Goal: Task Accomplishment & Management: Use online tool/utility

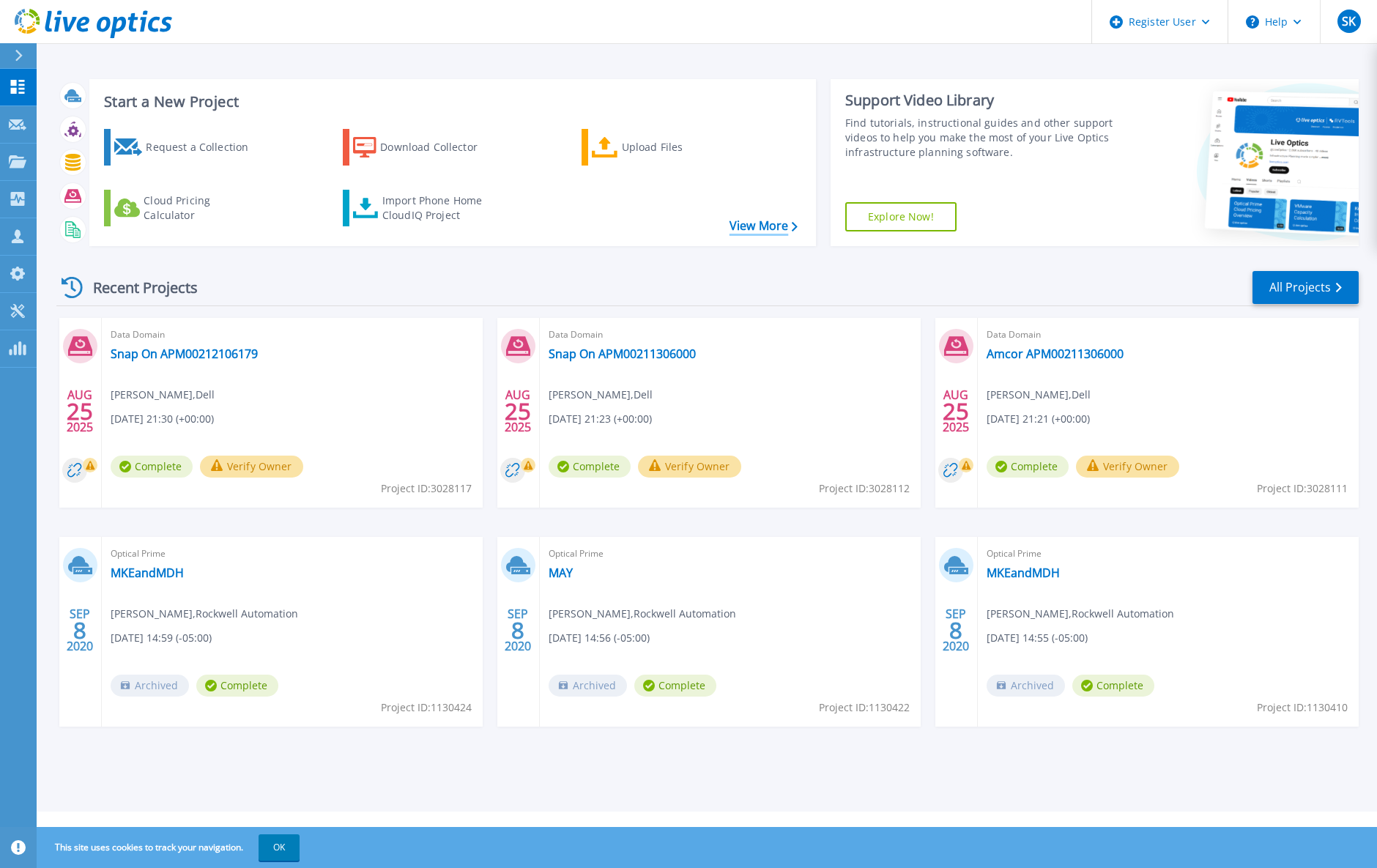
click at [759, 219] on link "View More" at bounding box center [764, 226] width 68 height 14
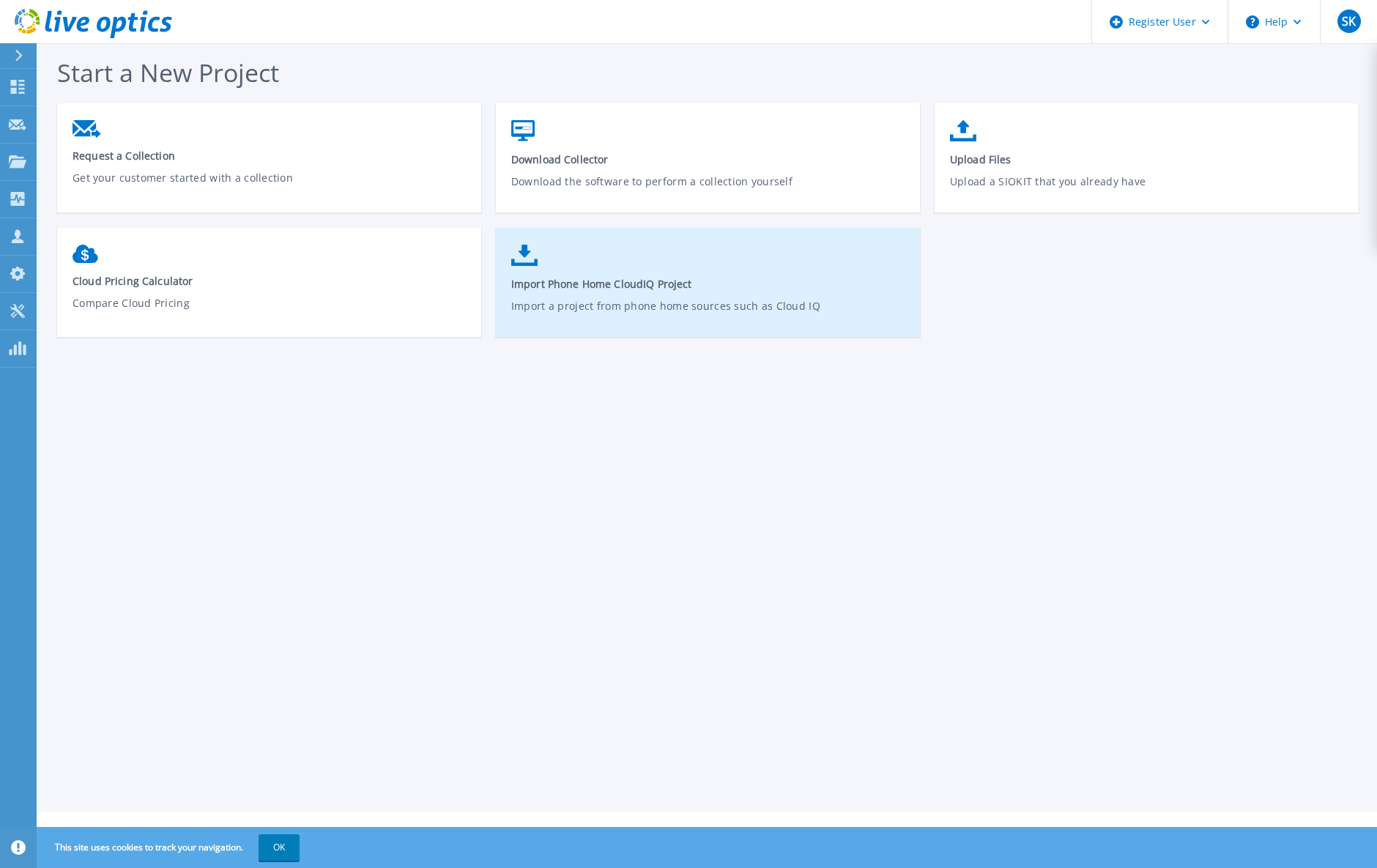
click at [627, 280] on span "Import Phone Home CloudIQ Project" at bounding box center [708, 284] width 394 height 14
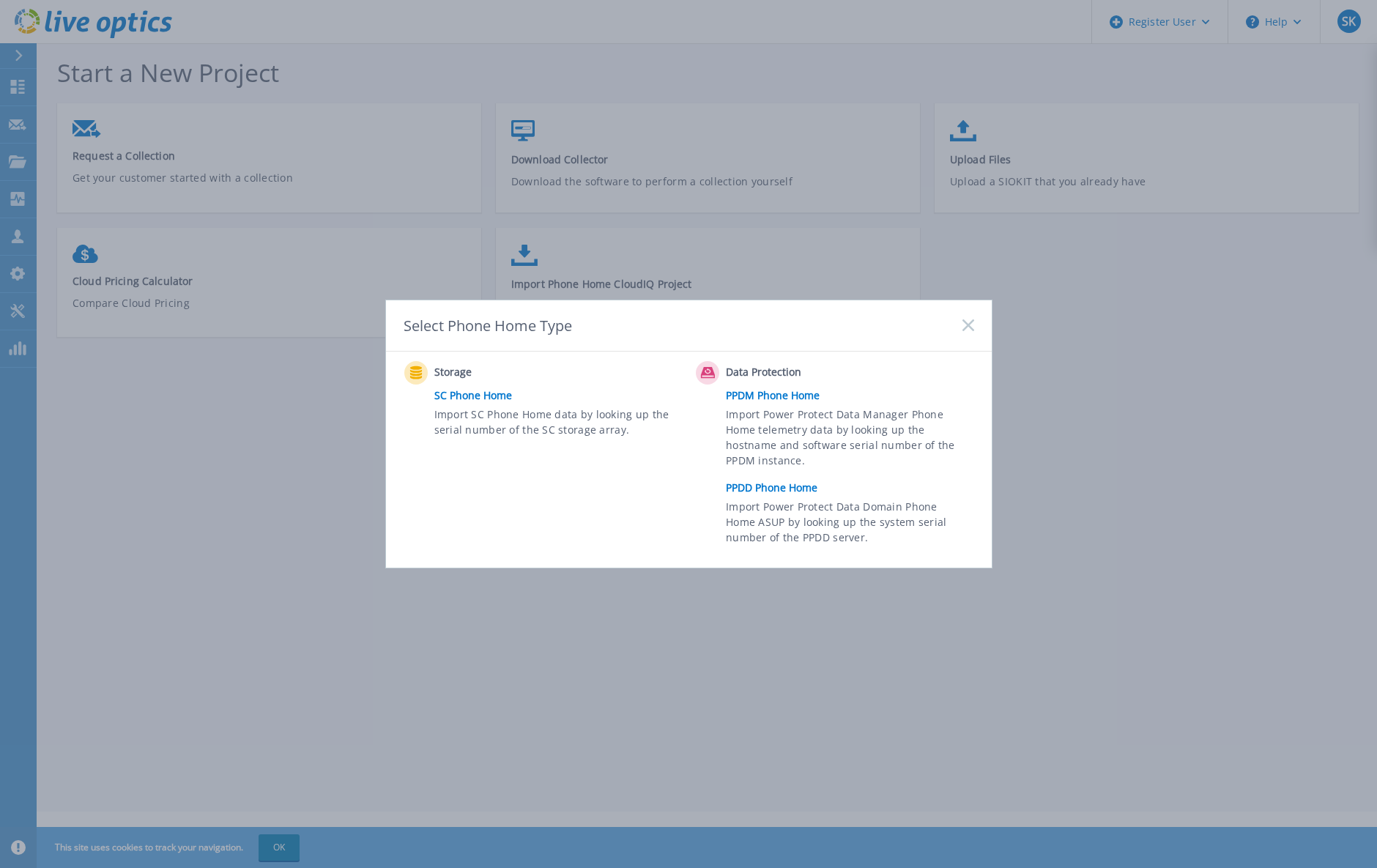
click at [791, 492] on link "PPDD Phone Home" at bounding box center [854, 487] width 255 height 22
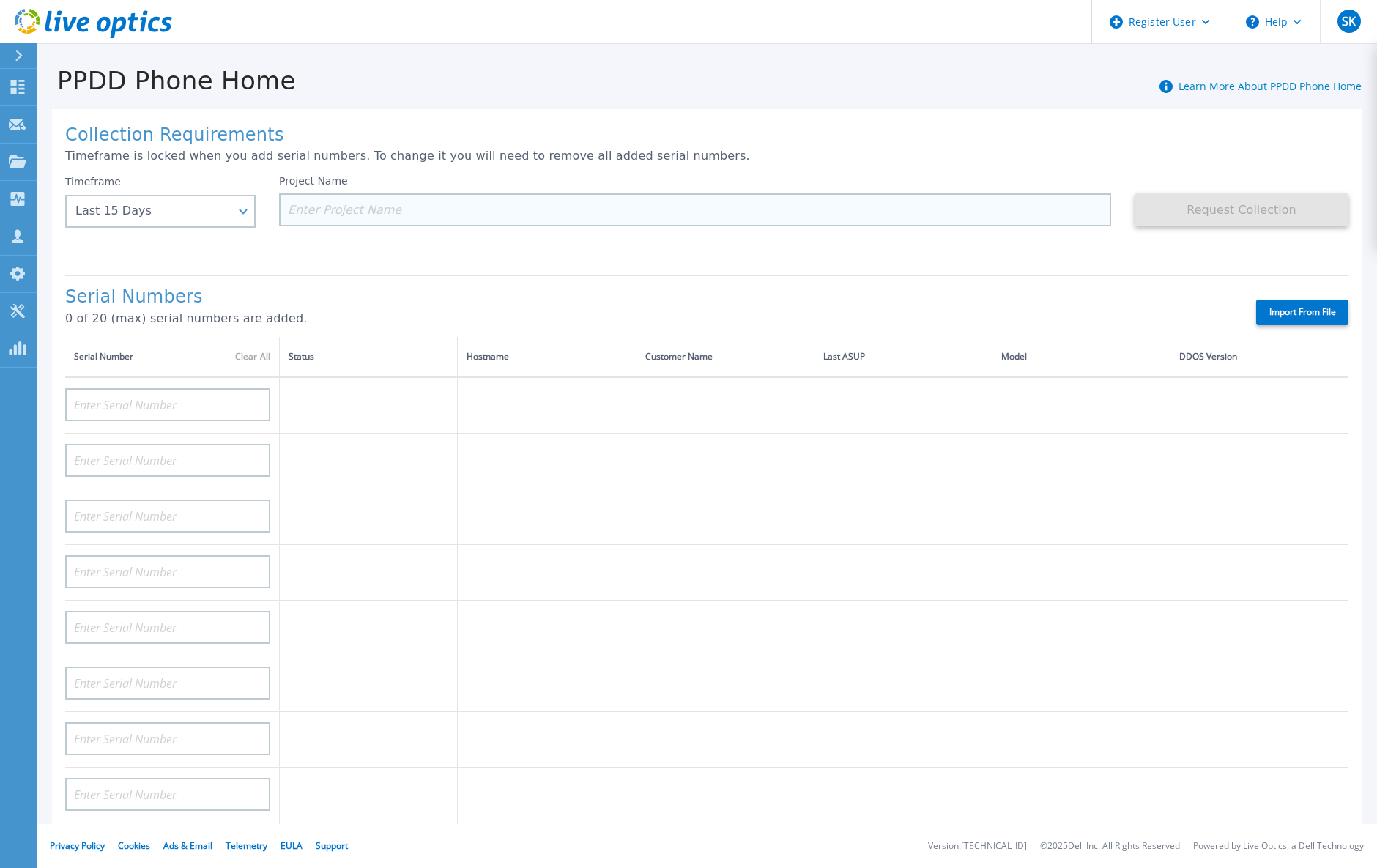
click at [338, 206] on input at bounding box center [695, 210] width 832 height 33
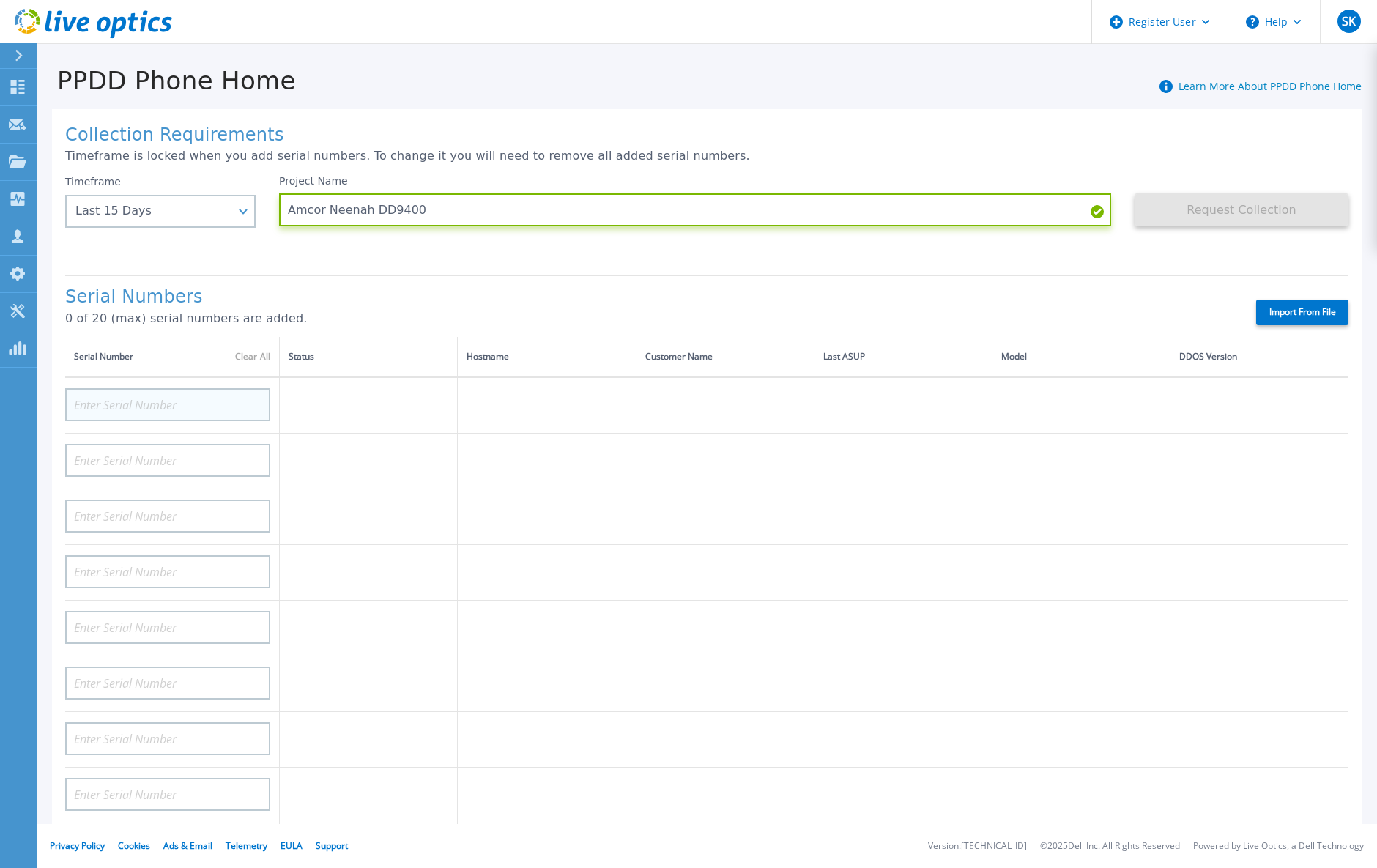
type input "Amcor Neenah DD9400"
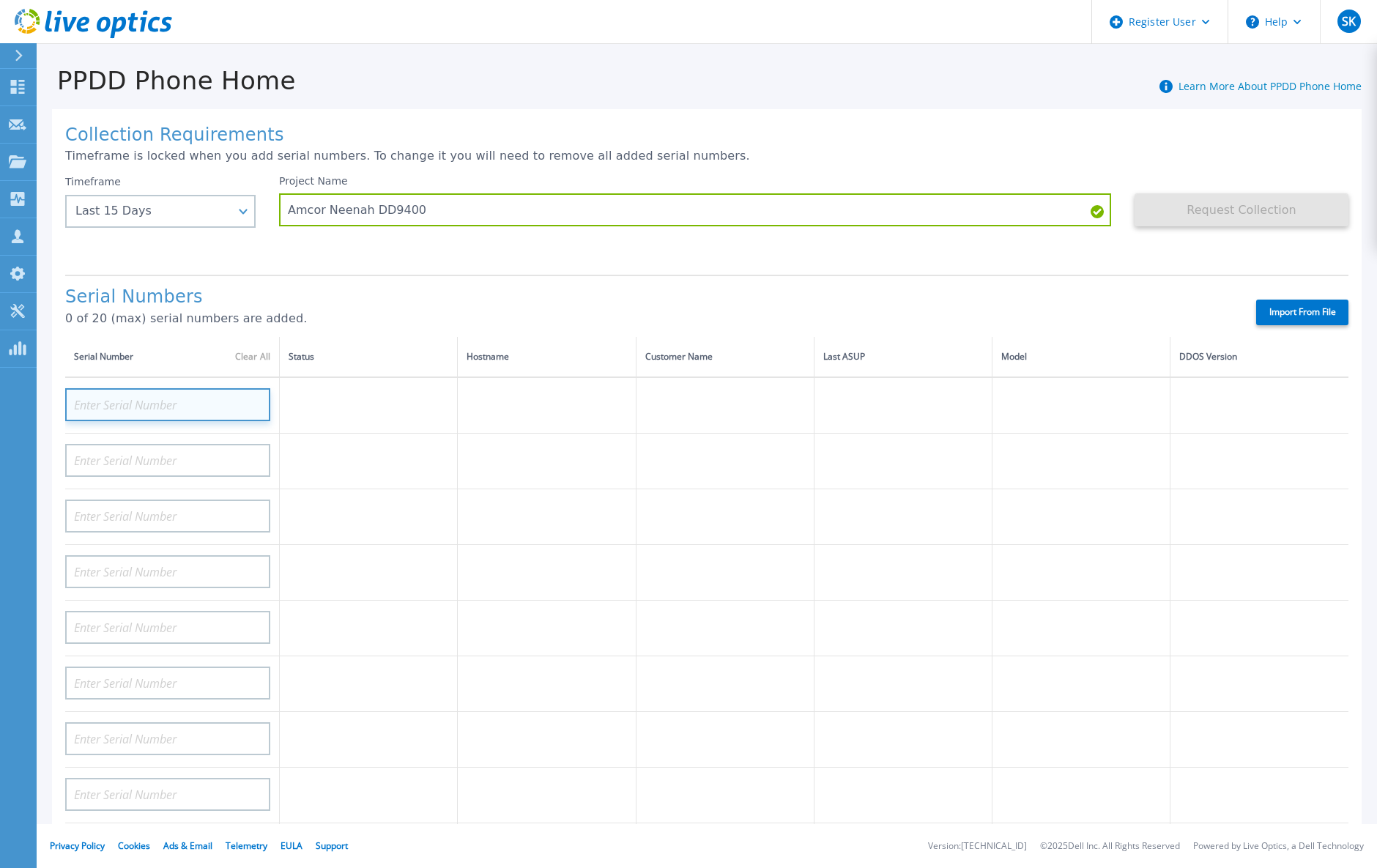
click at [157, 405] on input at bounding box center [168, 404] width 205 height 33
paste input "APM01204401890"
type input "APM01204401890"
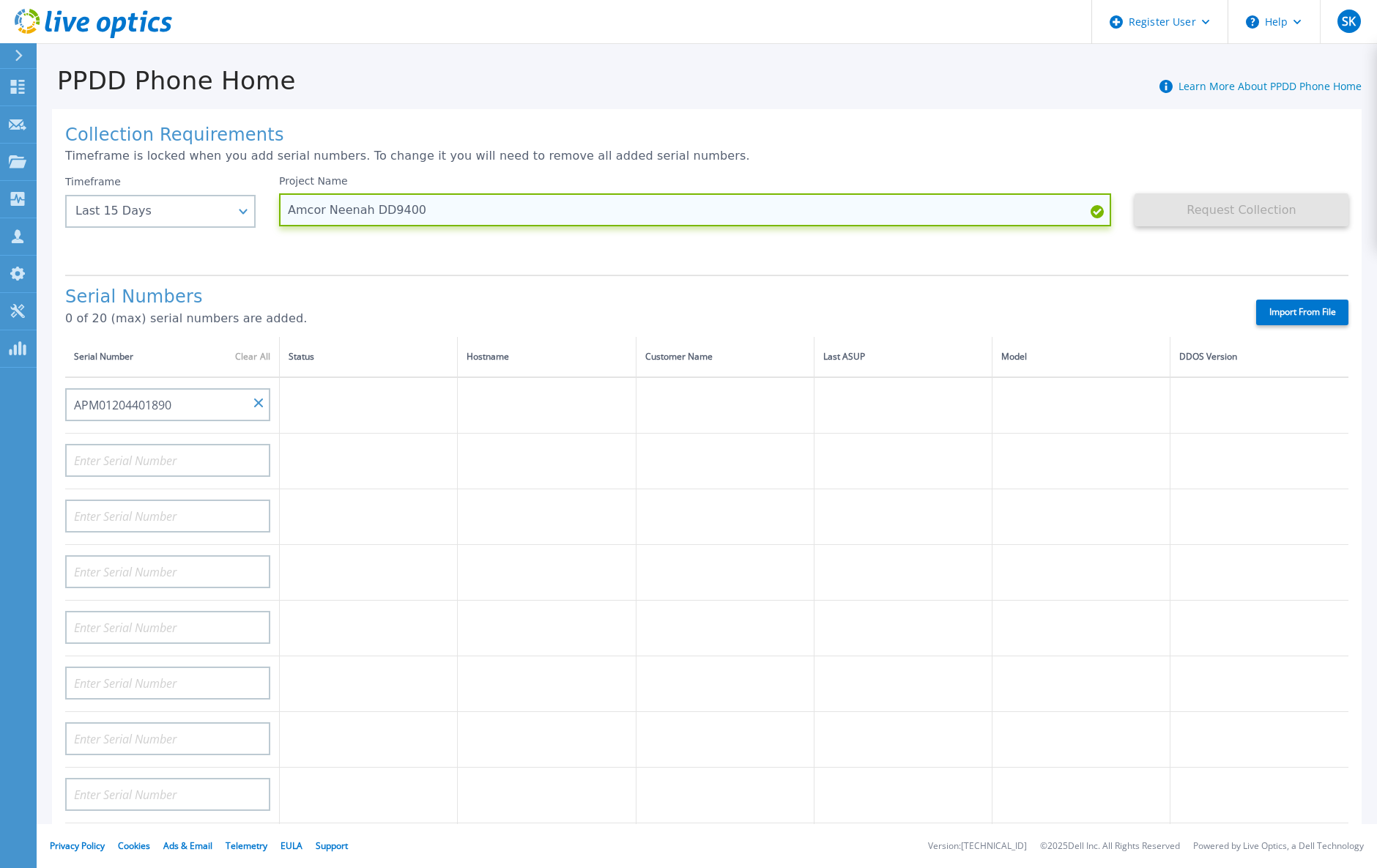
click at [342, 210] on input "Amcor Neenah DD9400" at bounding box center [695, 210] width 832 height 33
click at [392, 210] on input "Amcor DD9400" at bounding box center [695, 210] width 832 height 33
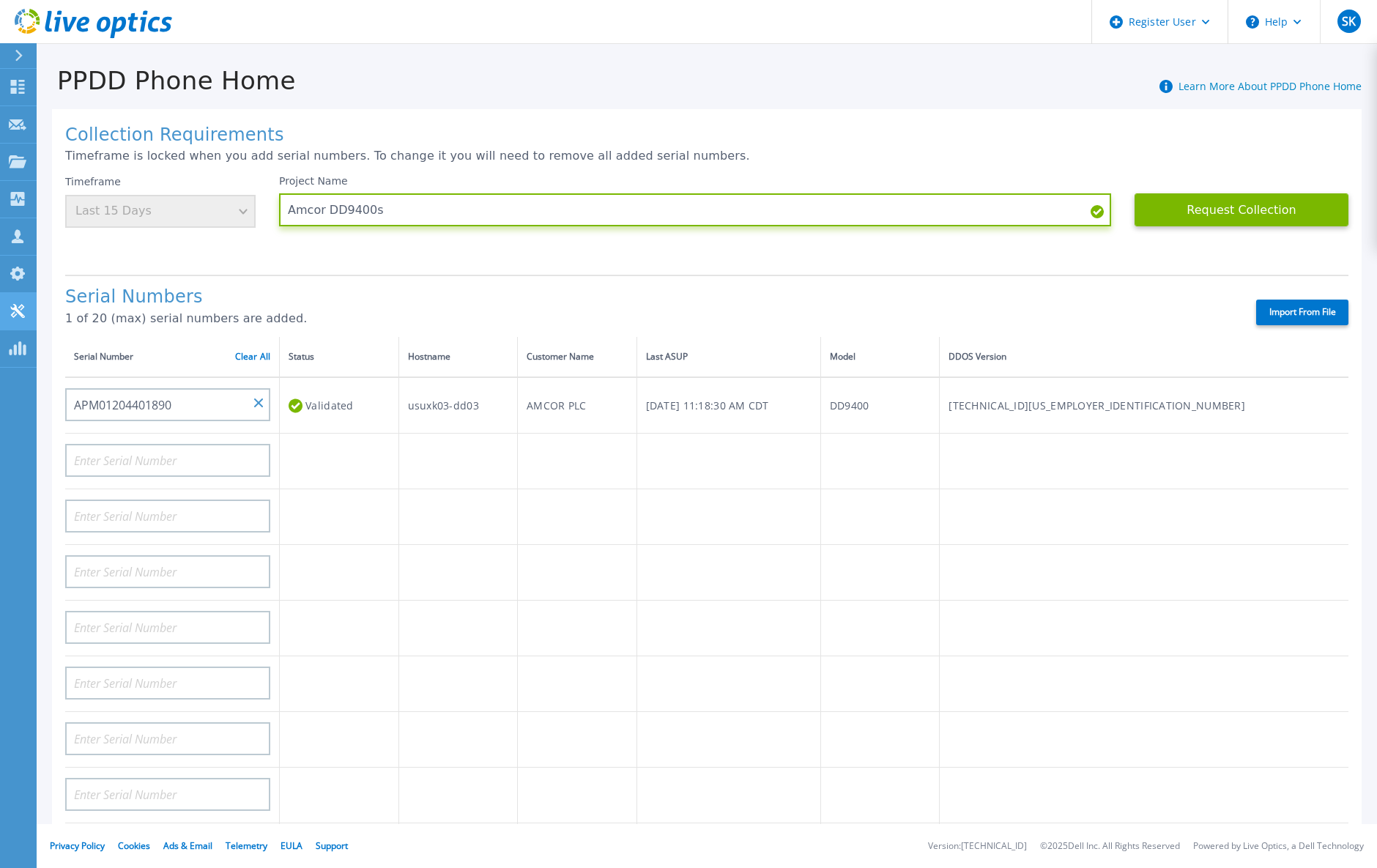
type input "Amcor DD9400s"
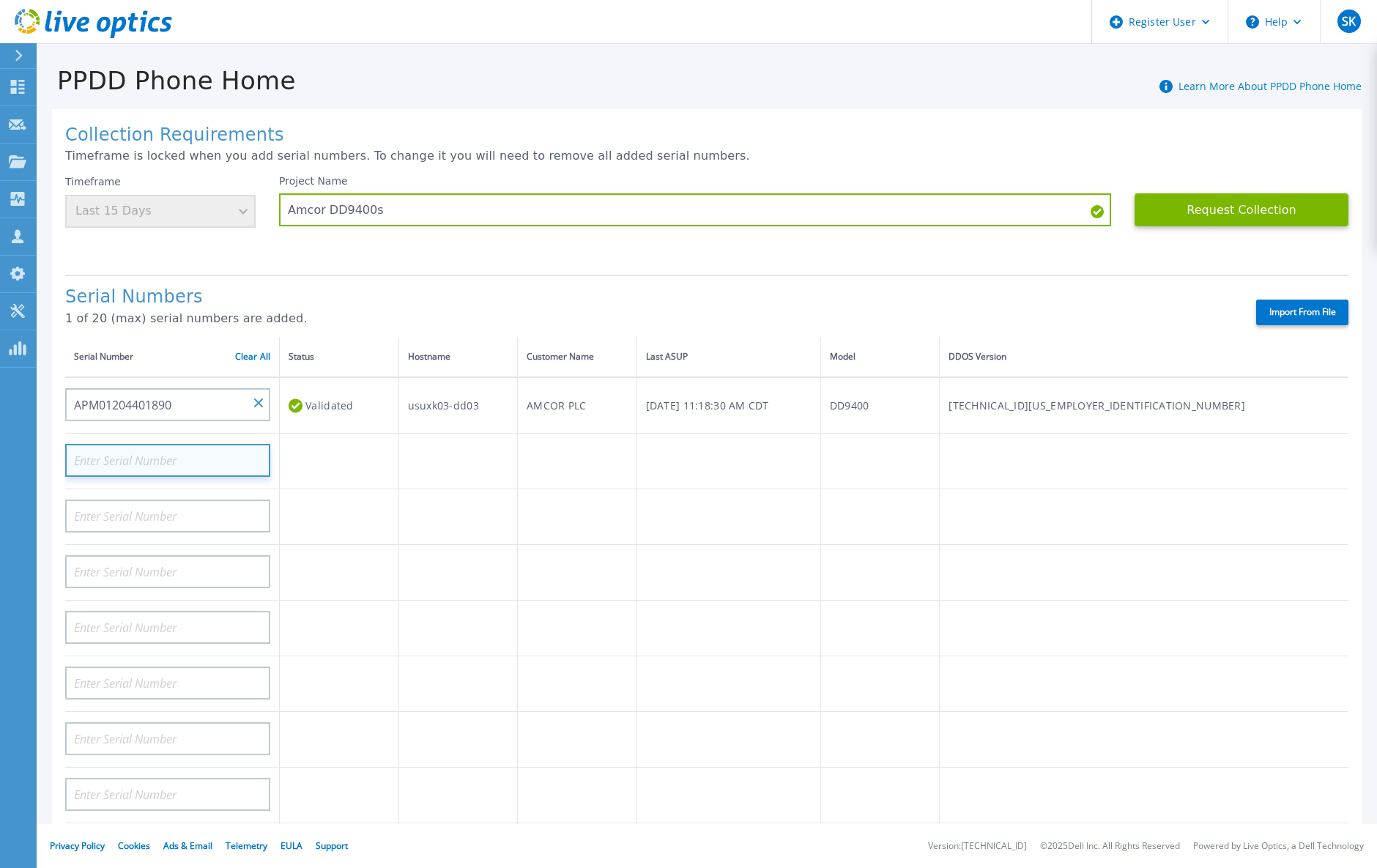
click at [151, 453] on input at bounding box center [168, 460] width 205 height 33
paste input "APM01204401891"
type input "APM01204401891"
click at [315, 461] on td at bounding box center [339, 461] width 120 height 56
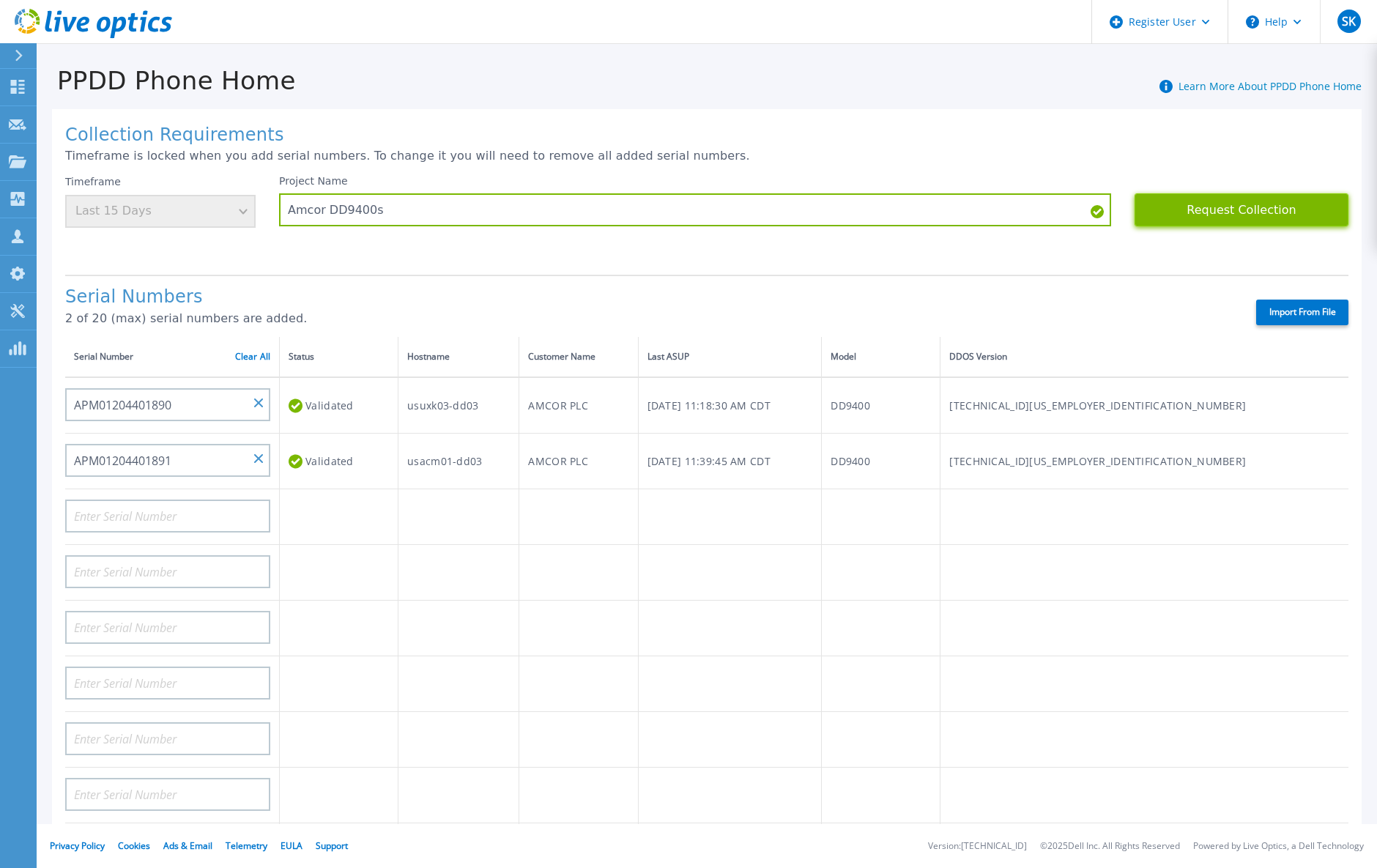
click at [1227, 206] on button "Request Collection" at bounding box center [1242, 210] width 214 height 33
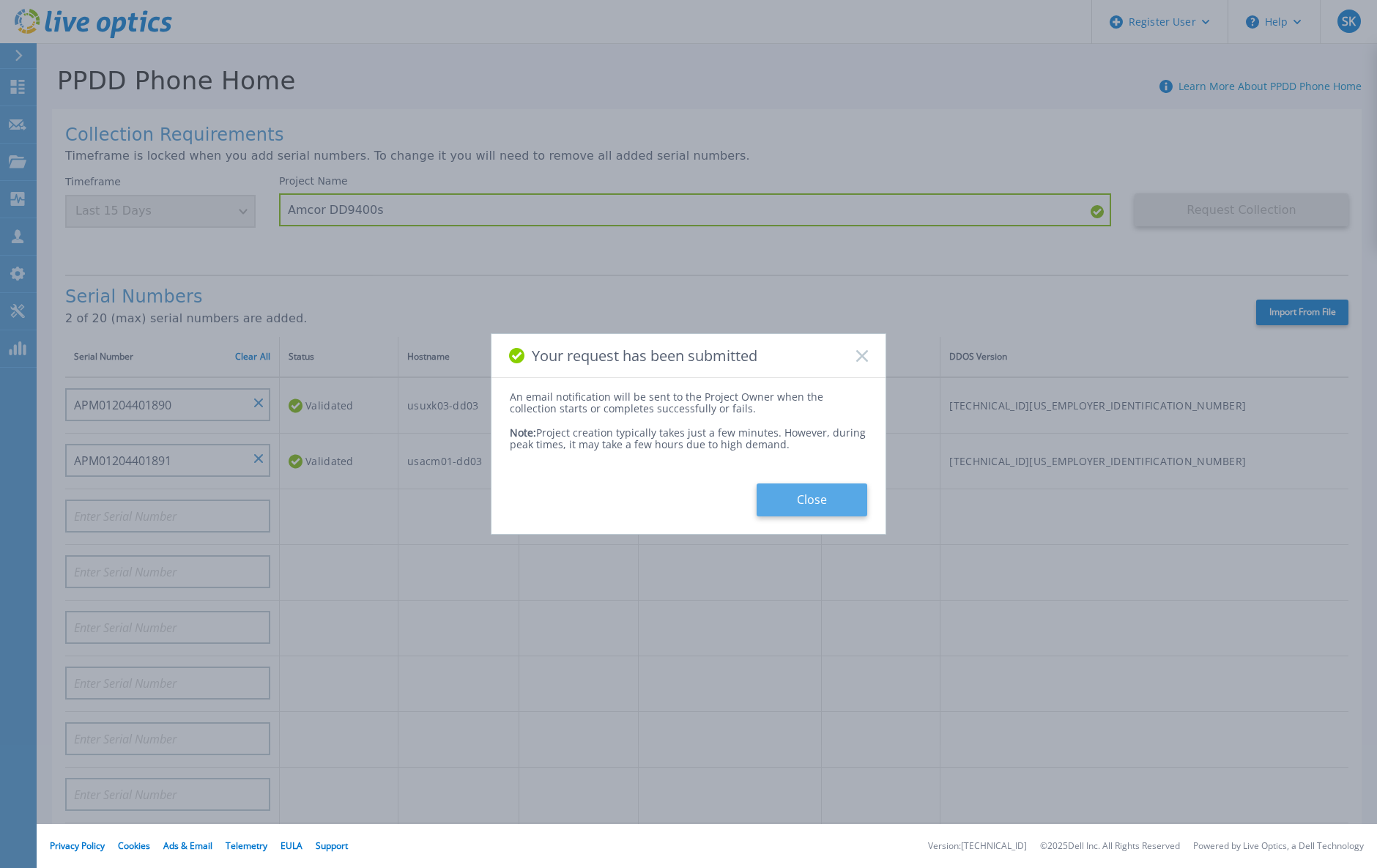
click at [801, 499] on button "Close" at bounding box center [812, 499] width 111 height 33
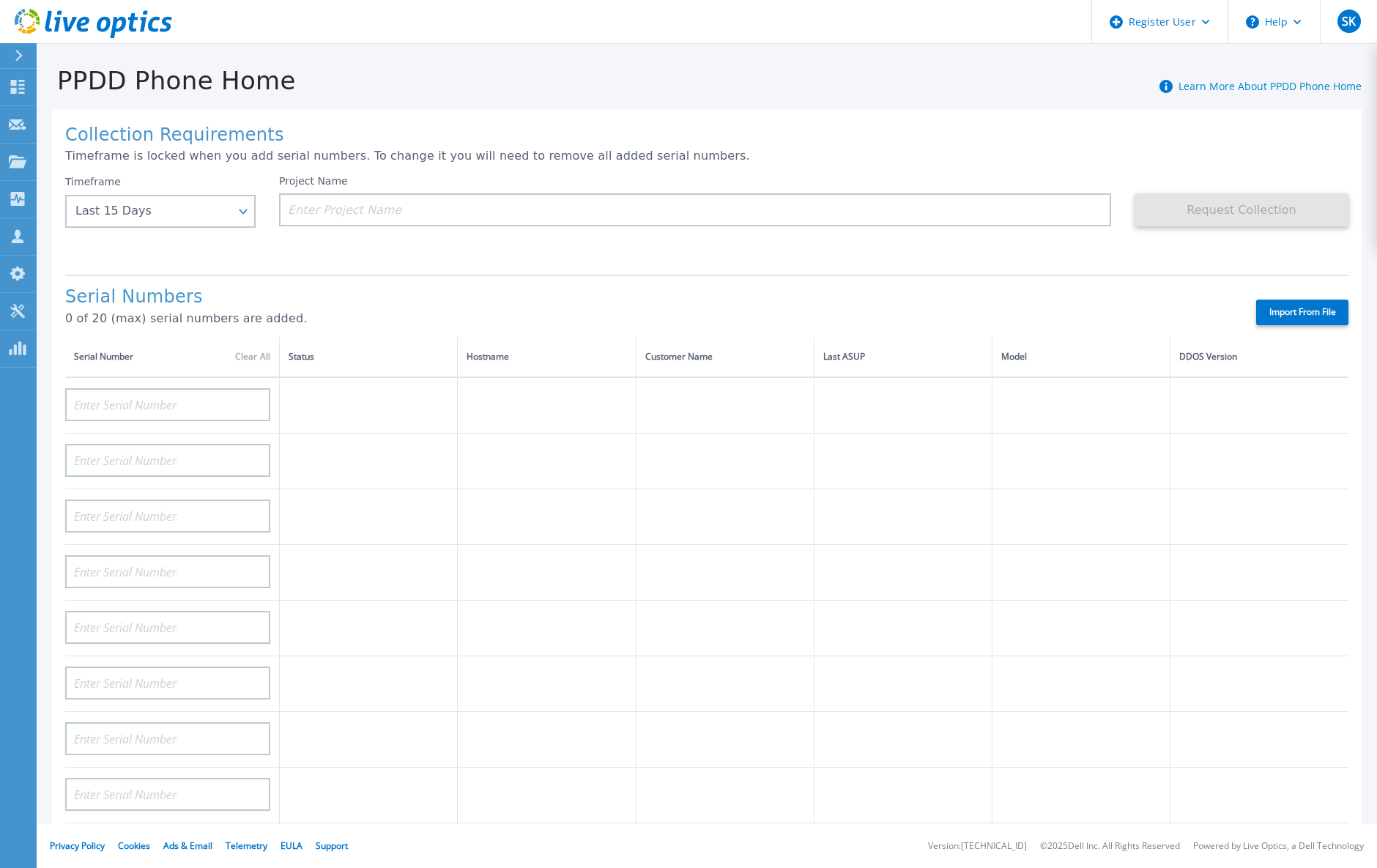
click at [76, 20] on icon at bounding box center [93, 24] width 157 height 30
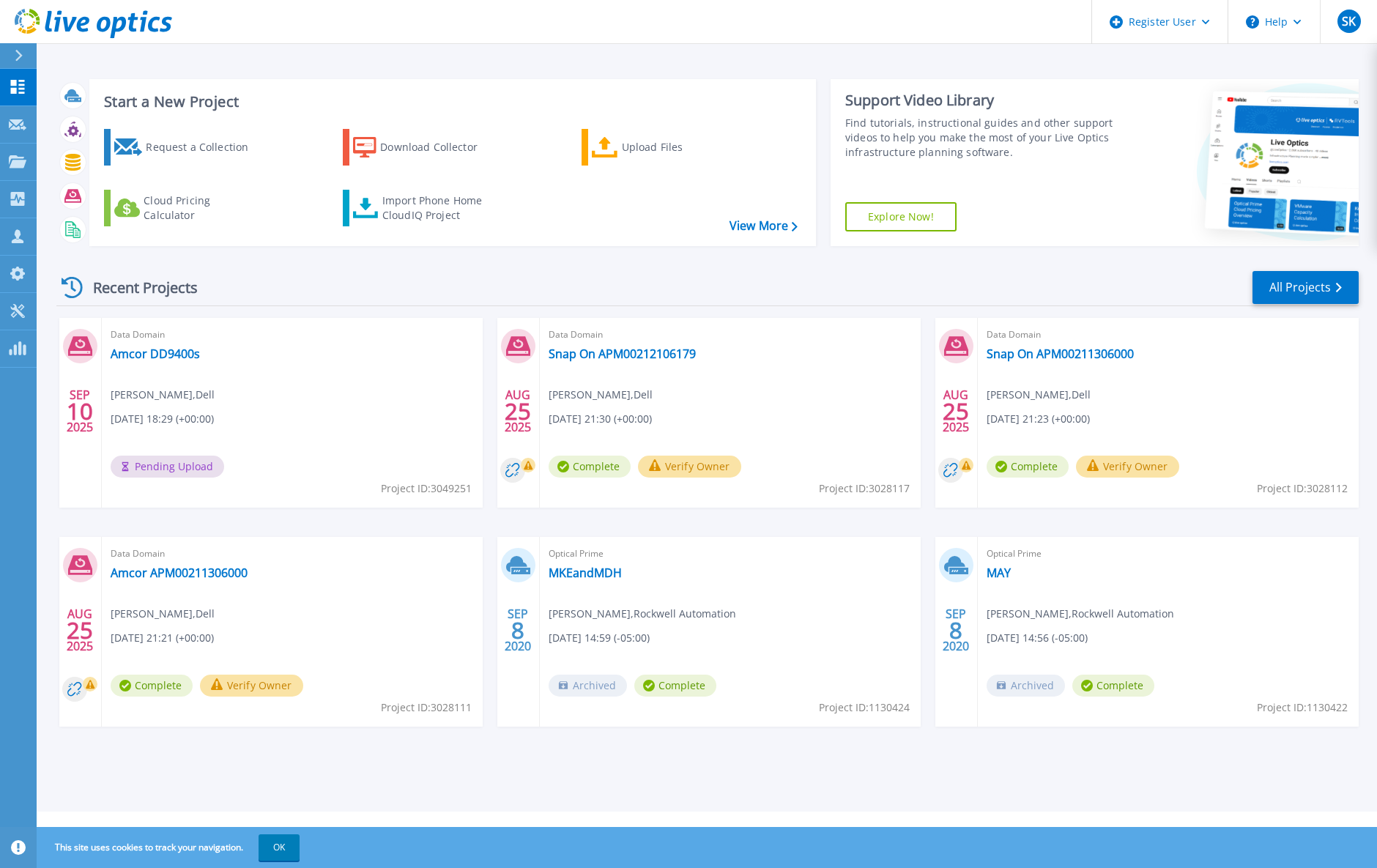
click at [324, 397] on div "Data Domain Amcor DD9400s [PERSON_NAME] , Dell [DATE] 18:29 (+00:00) Pending Up…" at bounding box center [293, 412] width 381 height 189
click at [156, 347] on link "Amcor DD9400s" at bounding box center [156, 354] width 89 height 15
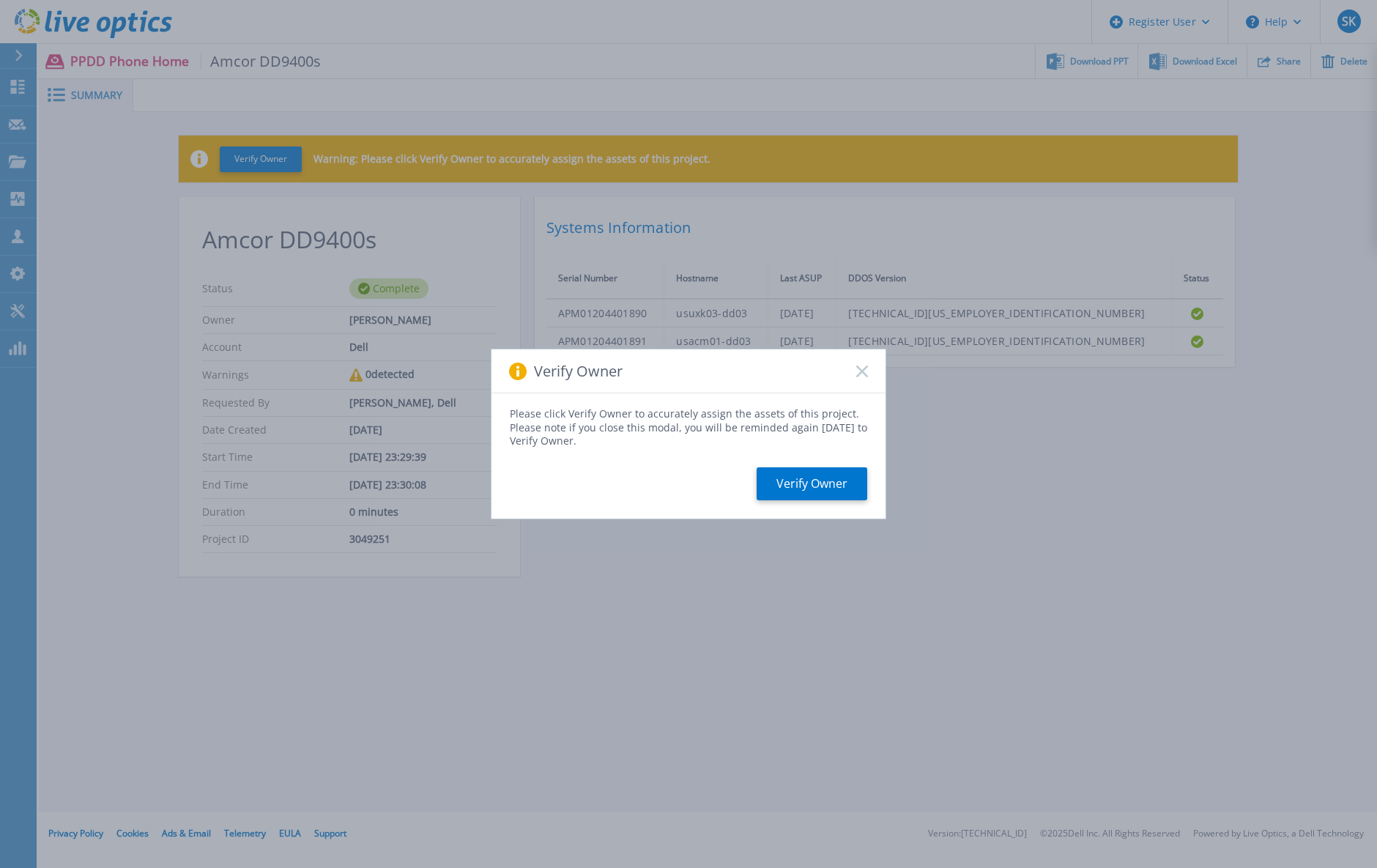
click at [854, 374] on div "Verify Owner" at bounding box center [688, 371] width 394 height 44
click at [858, 374] on rect at bounding box center [861, 371] width 12 height 12
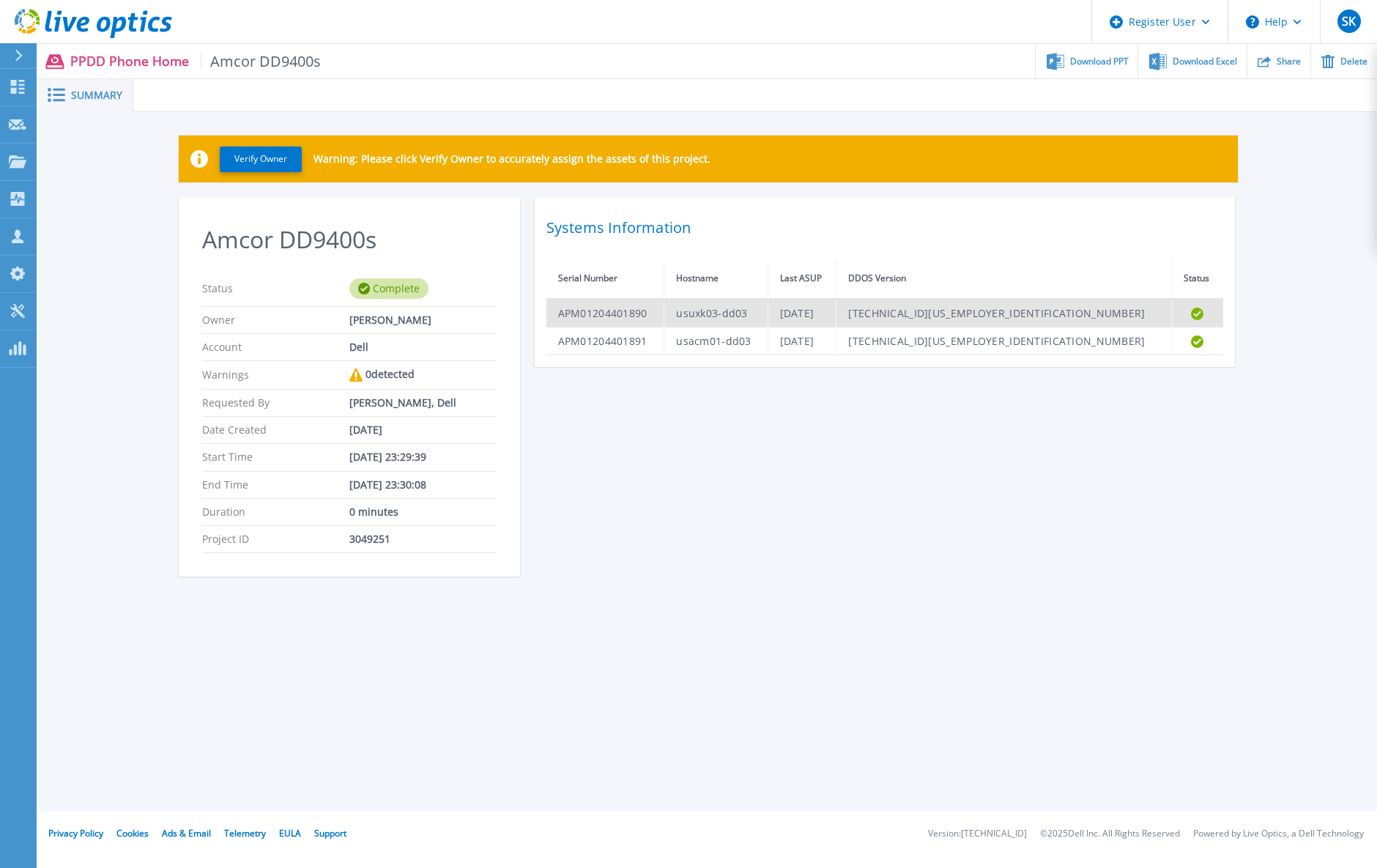
click at [625, 312] on td "APM01204401890" at bounding box center [605, 313] width 118 height 29
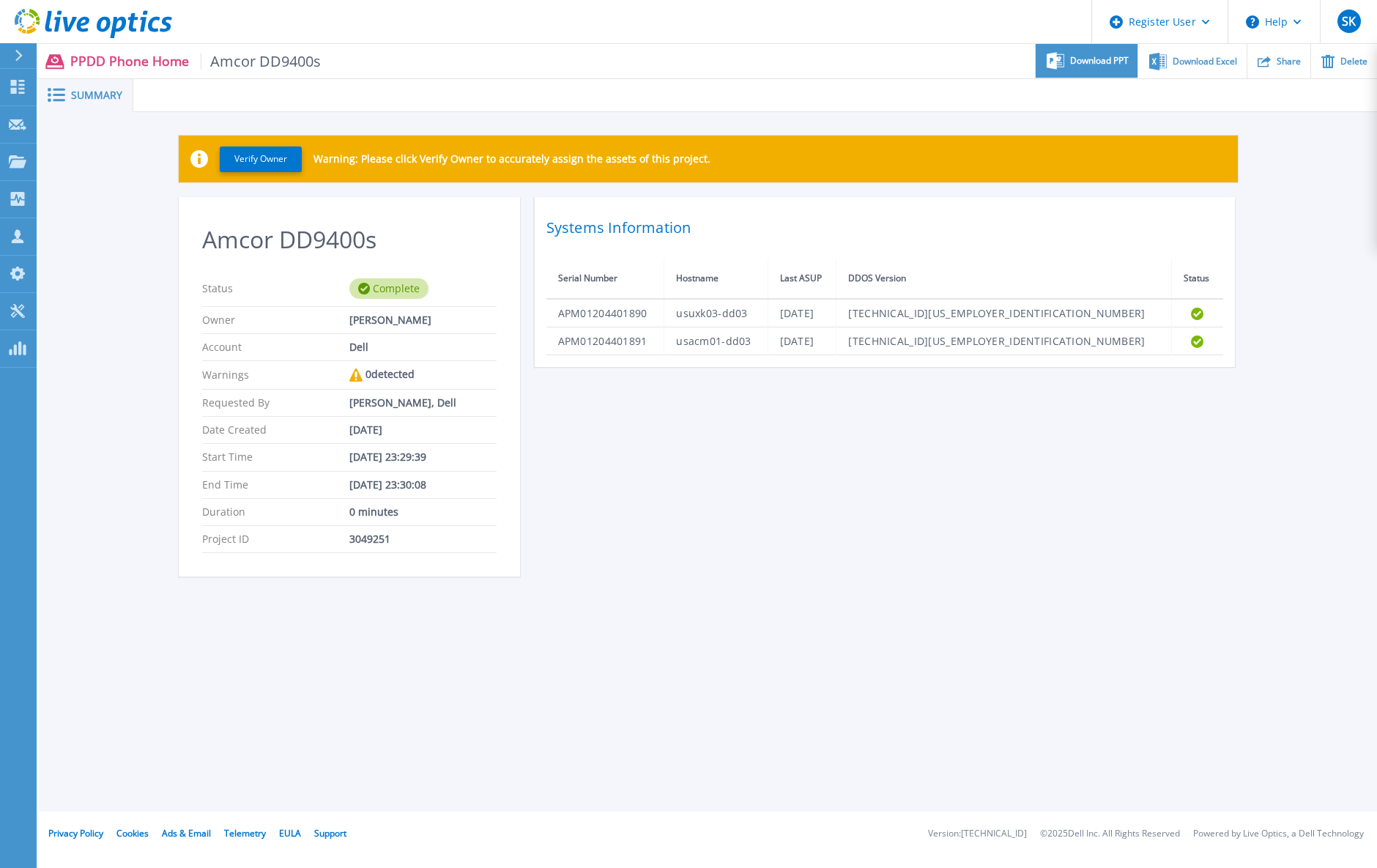
click at [1091, 66] on div "Download PPT" at bounding box center [1087, 60] width 102 height 34
